Goal: Browse casually

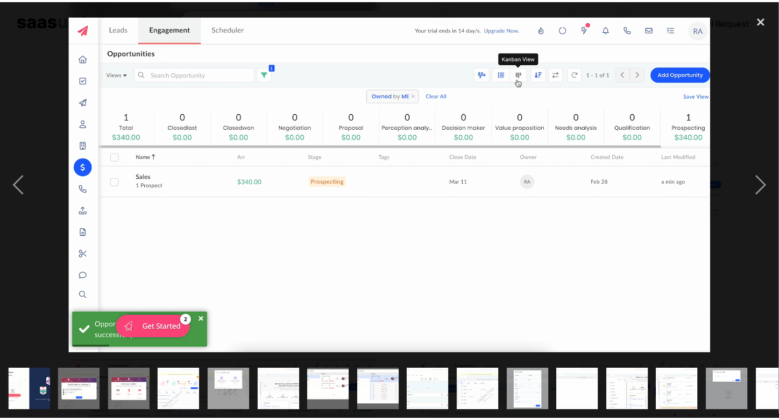
scroll to position [0, 480]
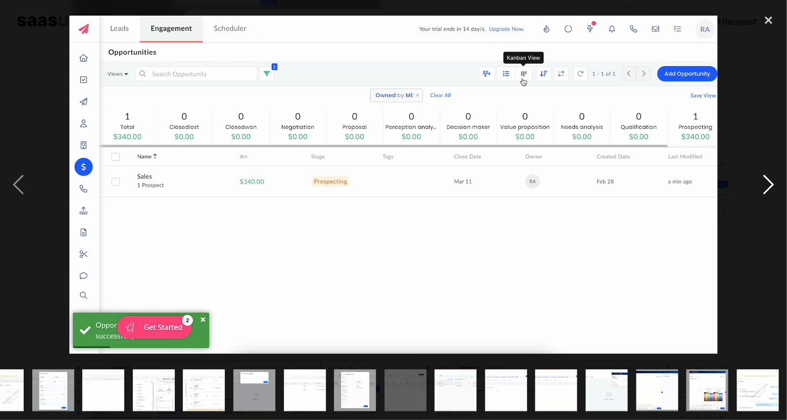
click at [772, 183] on div "next image" at bounding box center [768, 185] width 37 height 352
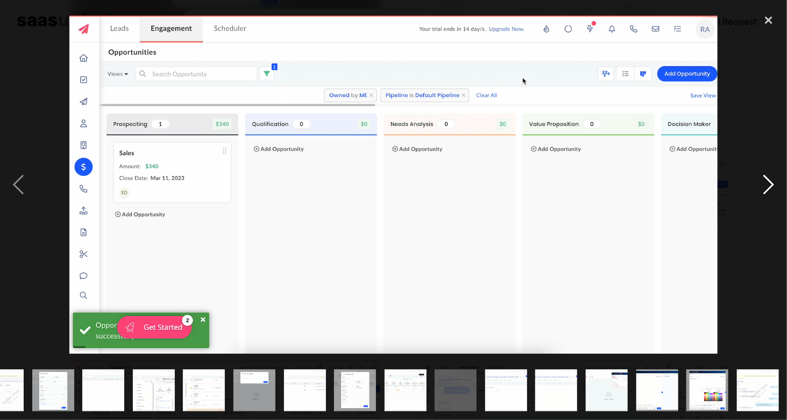
click at [772, 183] on div "next image" at bounding box center [768, 185] width 37 height 352
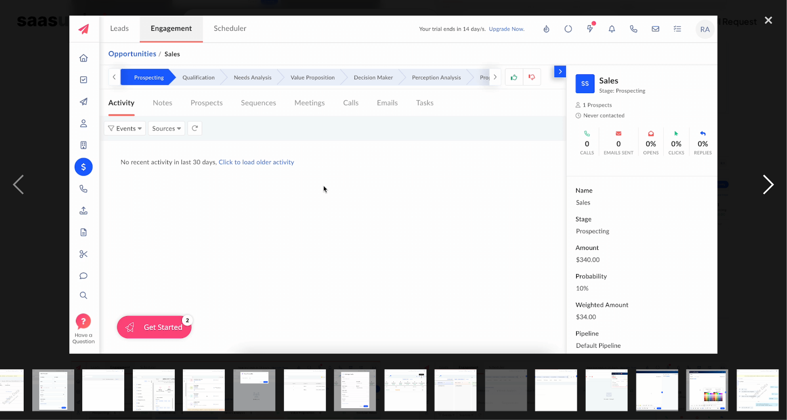
click at [772, 183] on div "next image" at bounding box center [768, 185] width 37 height 352
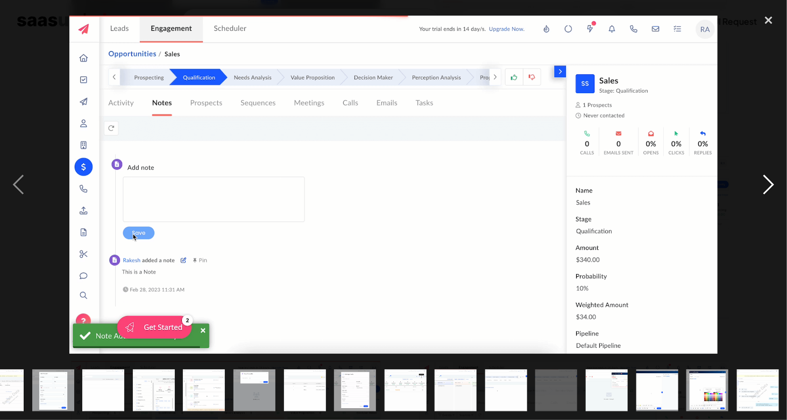
click at [772, 183] on div "next image" at bounding box center [768, 185] width 37 height 352
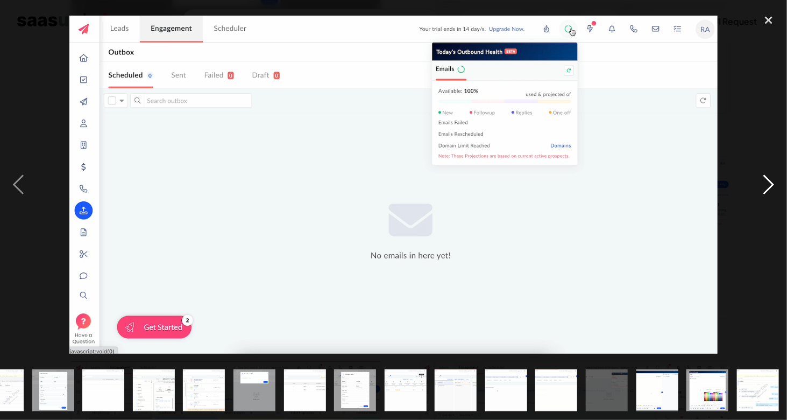
click at [772, 183] on div "next image" at bounding box center [768, 185] width 37 height 352
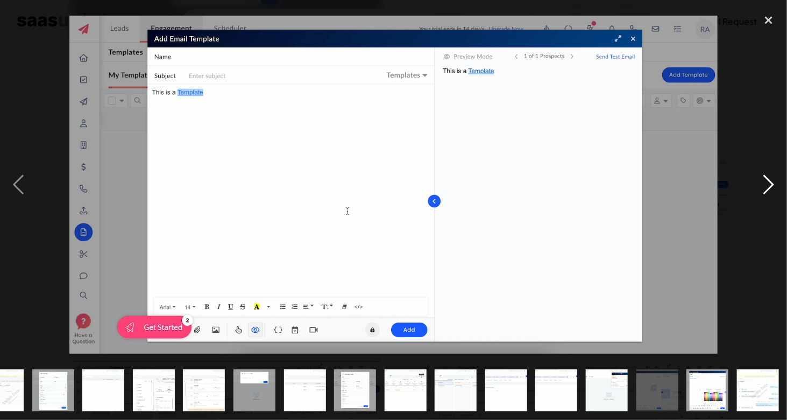
click at [772, 183] on div "next image" at bounding box center [768, 185] width 37 height 352
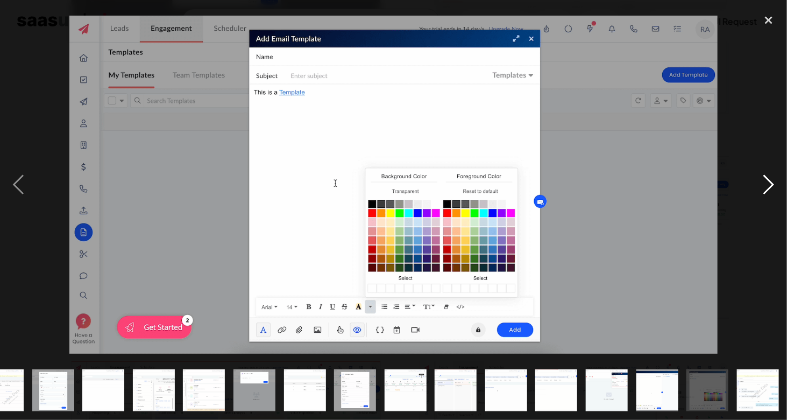
click at [772, 183] on div "next image" at bounding box center [768, 185] width 37 height 352
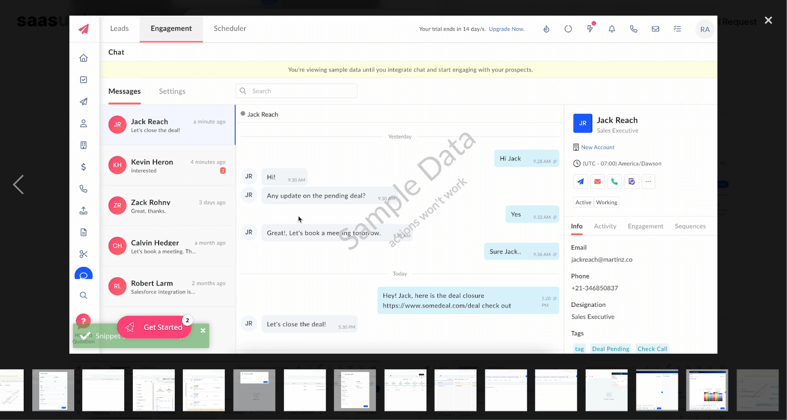
click at [772, 183] on div "next image" at bounding box center [768, 185] width 37 height 352
click at [770, 17] on div "close lightbox" at bounding box center [768, 21] width 37 height 24
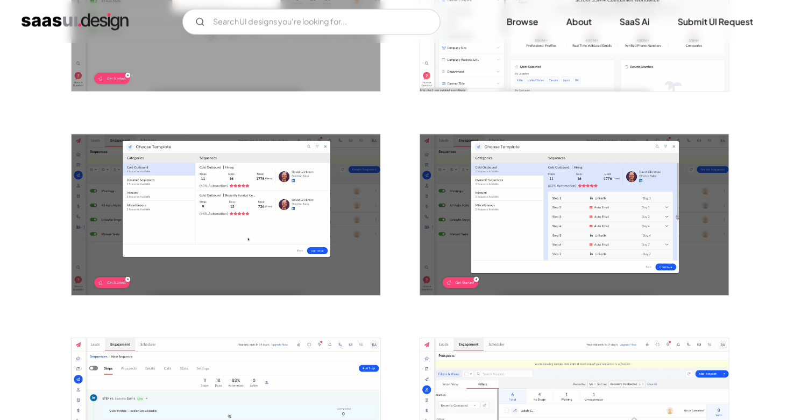
scroll to position [734, 0]
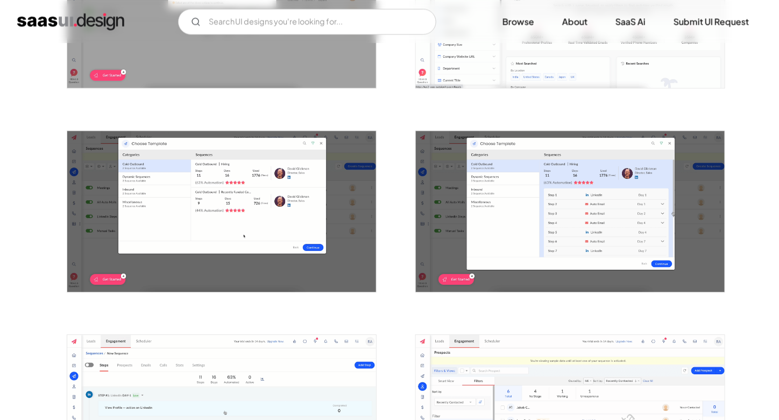
click at [302, 218] on img "open lightbox" at bounding box center [221, 211] width 309 height 161
